Goal: Navigation & Orientation: Find specific page/section

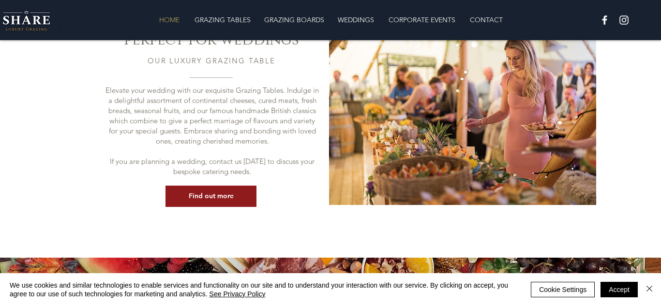
scroll to position [955, 0]
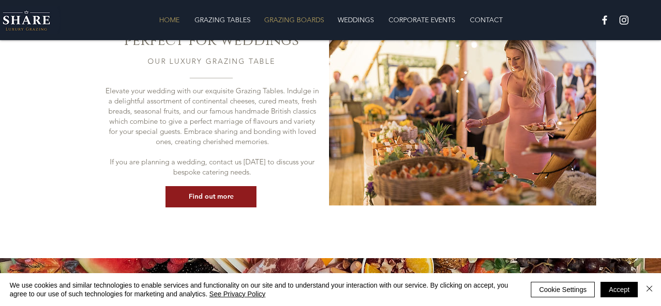
click at [299, 22] on p "GRAZING BOARDS" at bounding box center [294, 19] width 70 height 19
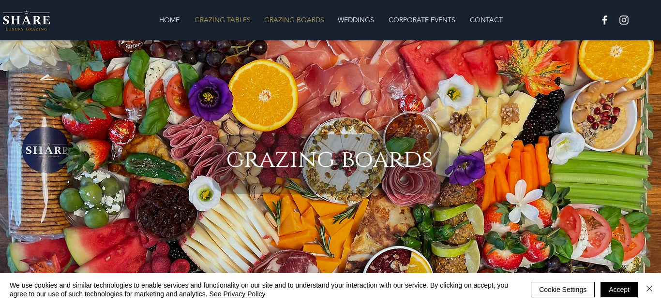
click at [217, 20] on p "GRAZING TABLES" at bounding box center [223, 19] width 66 height 19
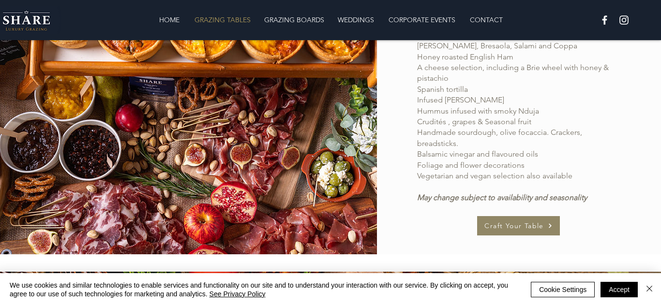
scroll to position [679, 0]
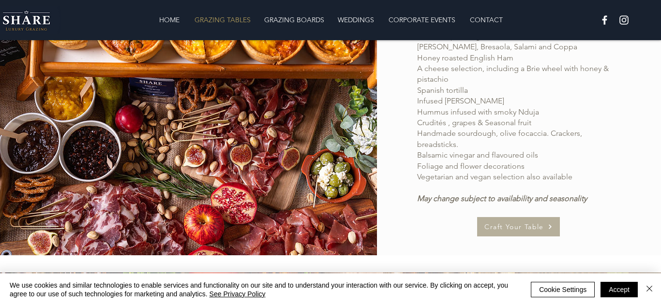
click at [496, 228] on span "Craft Your Table" at bounding box center [514, 227] width 59 height 9
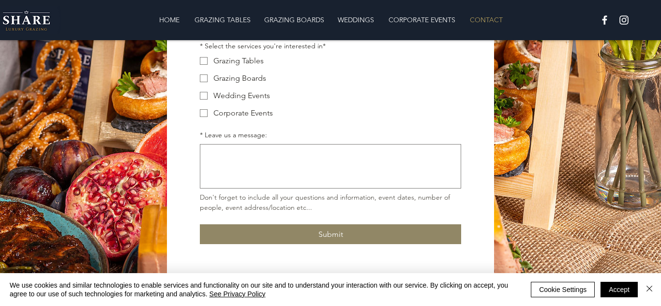
scroll to position [292, 0]
click at [288, 16] on p "GRAZING BOARDS" at bounding box center [294, 19] width 70 height 19
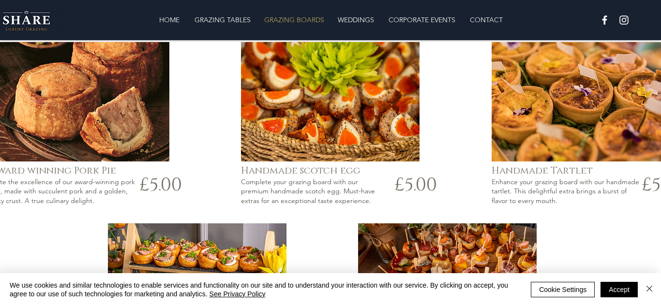
scroll to position [1512, 0]
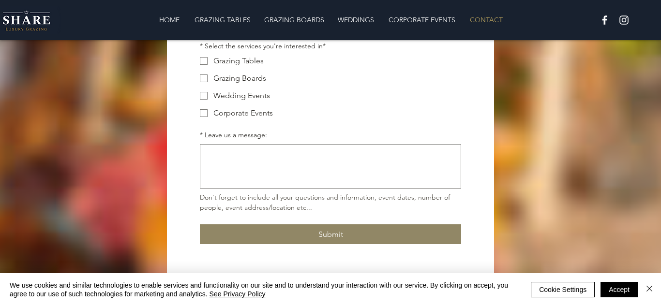
scroll to position [292, 0]
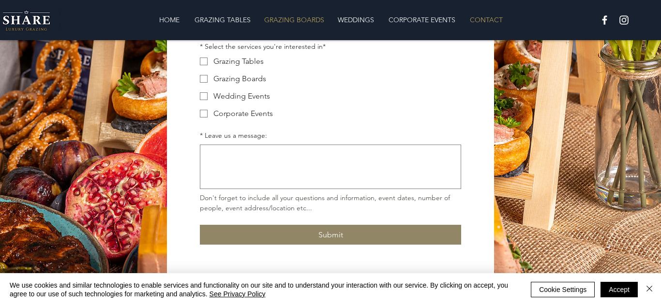
click at [275, 17] on p "GRAZING BOARDS" at bounding box center [294, 19] width 70 height 19
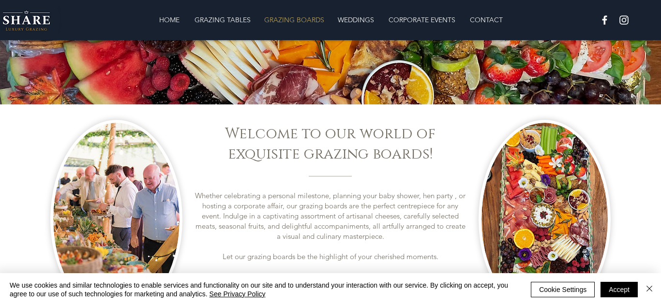
scroll to position [189, 0]
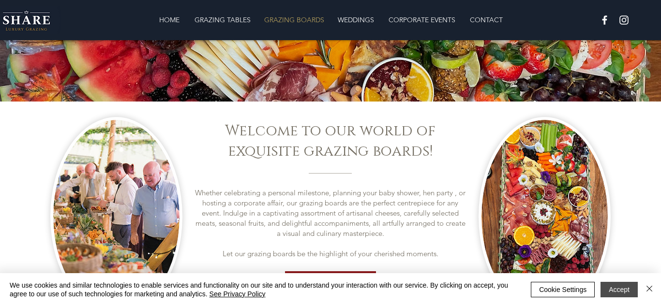
click at [614, 290] on button "Accept" at bounding box center [619, 289] width 37 height 15
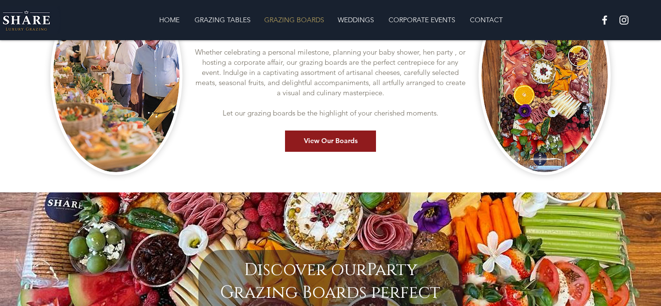
scroll to position [329, 0]
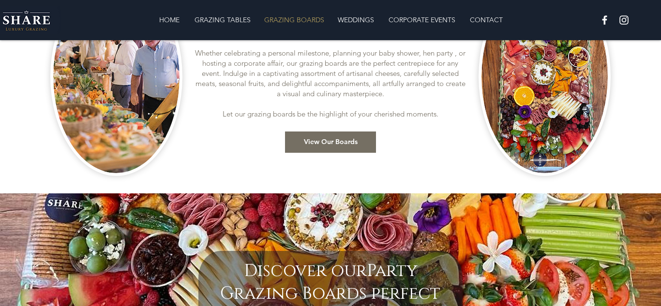
click at [341, 148] on link "View Our Boards" at bounding box center [330, 142] width 91 height 21
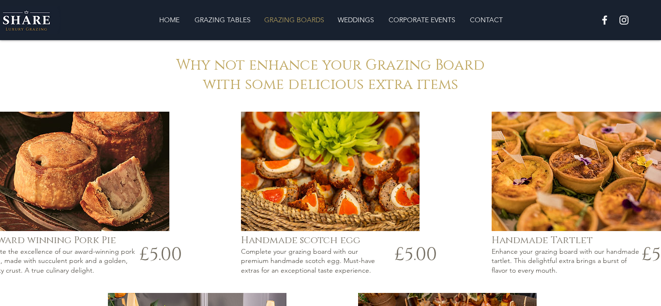
scroll to position [1499, 0]
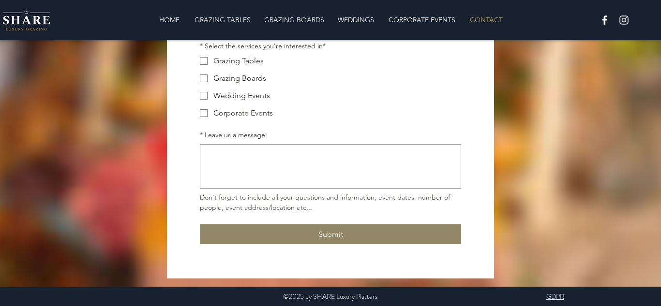
scroll to position [292, 0]
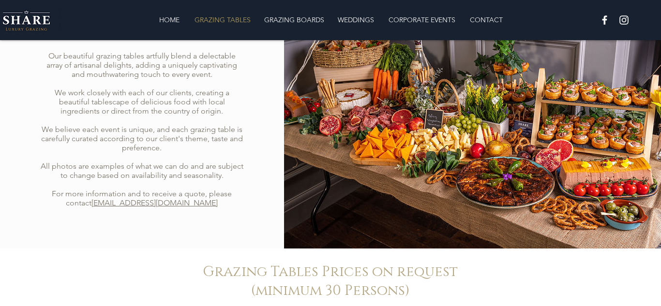
scroll to position [679, 0]
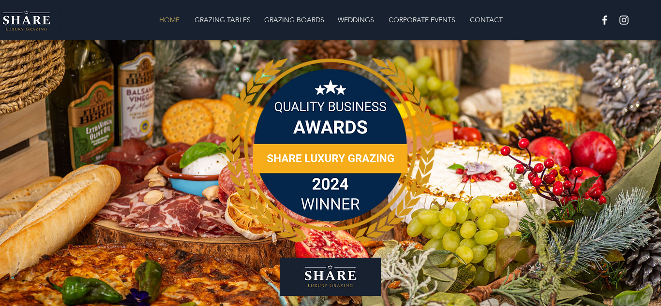
scroll to position [955, 0]
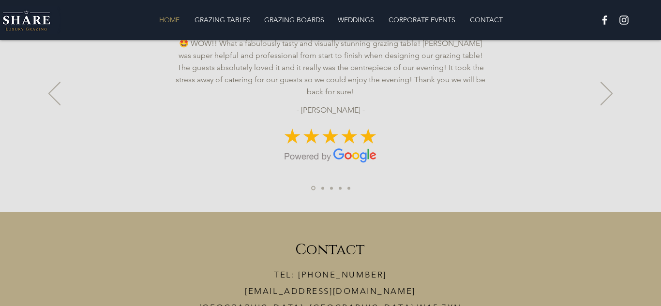
scroll to position [2396, 0]
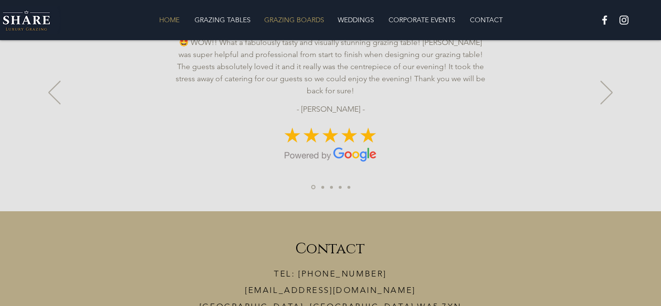
click at [311, 18] on p "GRAZING BOARDS" at bounding box center [294, 19] width 70 height 19
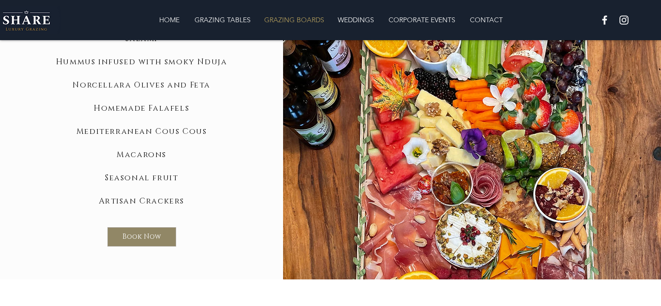
scroll to position [994, 0]
